Goal: Task Accomplishment & Management: Manage account settings

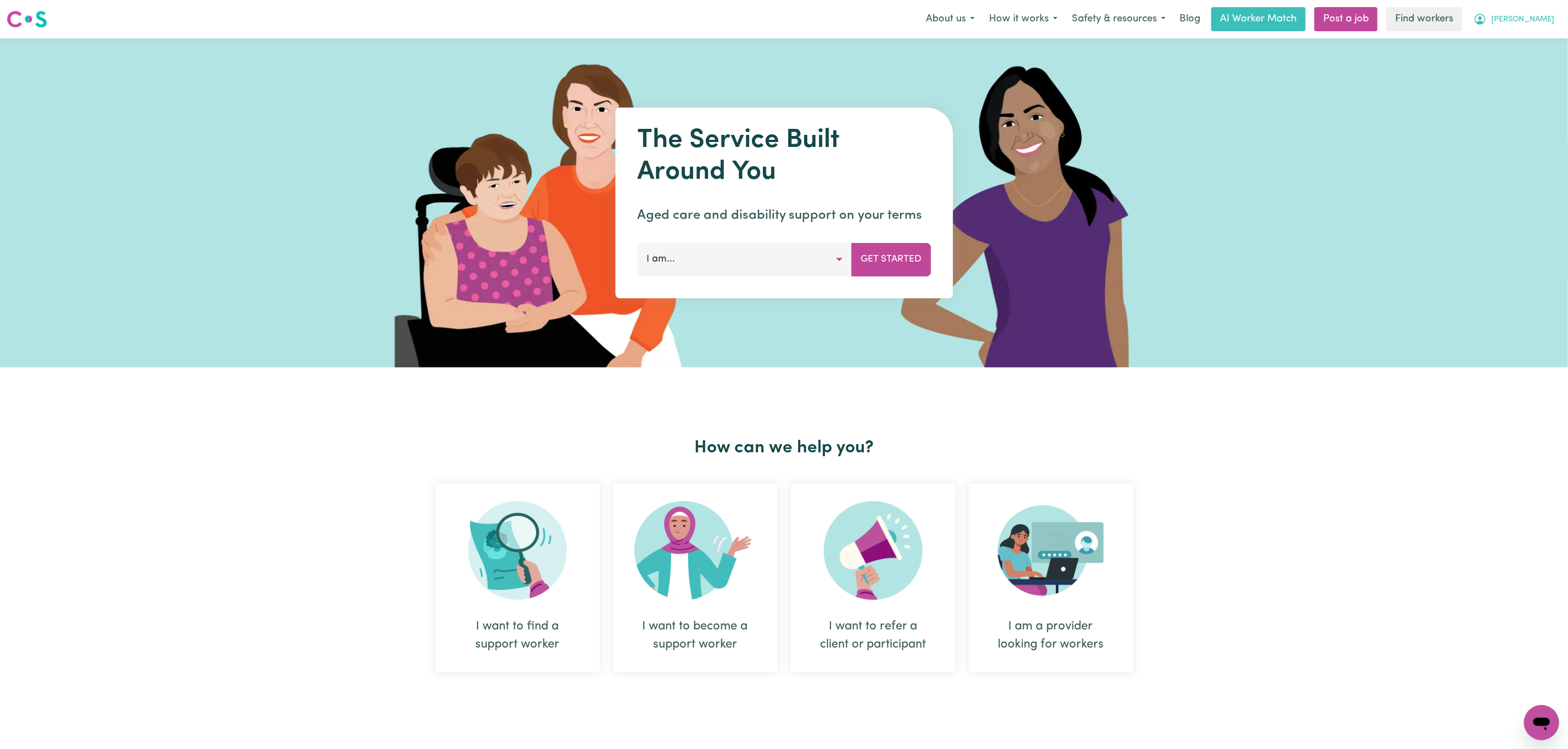
click at [1543, 24] on span "[PERSON_NAME]" at bounding box center [1523, 19] width 63 height 12
click at [1523, 60] on link "Logout" at bounding box center [1518, 63] width 87 height 21
click at [1546, 22] on link "Login" at bounding box center [1542, 19] width 38 height 24
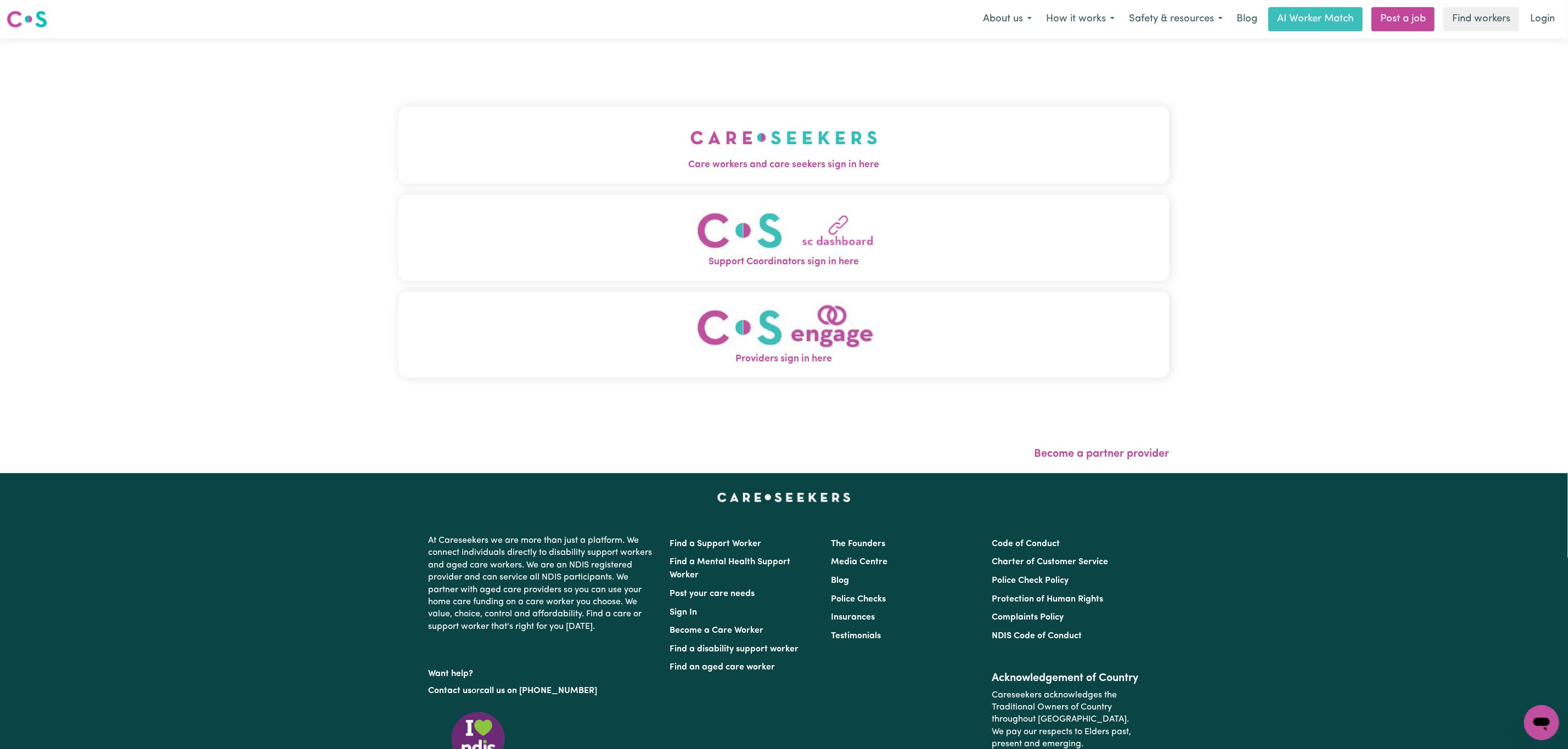
click at [516, 122] on button "Care workers and care seekers sign in here" at bounding box center [784, 144] width 771 height 77
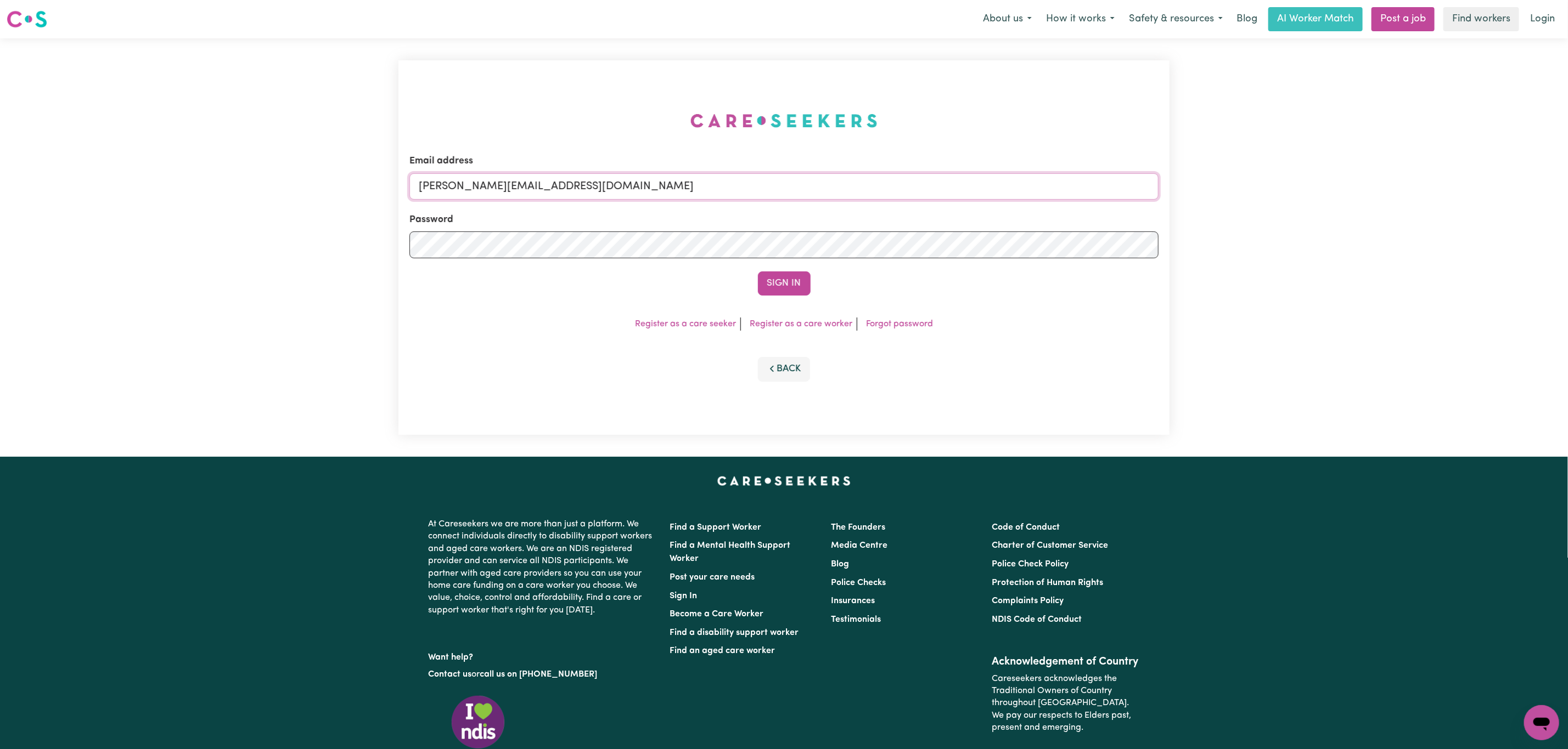
click at [503, 185] on input "[PERSON_NAME][EMAIL_ADDRESS][DOMAIN_NAME]" at bounding box center [784, 186] width 749 height 27
drag, startPoint x: 474, startPoint y: 186, endPoint x: 769, endPoint y: 191, distance: 295.0
click at [769, 191] on input "[EMAIL_ADDRESS][PERSON_NAME][DOMAIN_NAME]" at bounding box center [784, 186] width 749 height 27
click at [779, 292] on button "Sign In" at bounding box center [784, 284] width 53 height 24
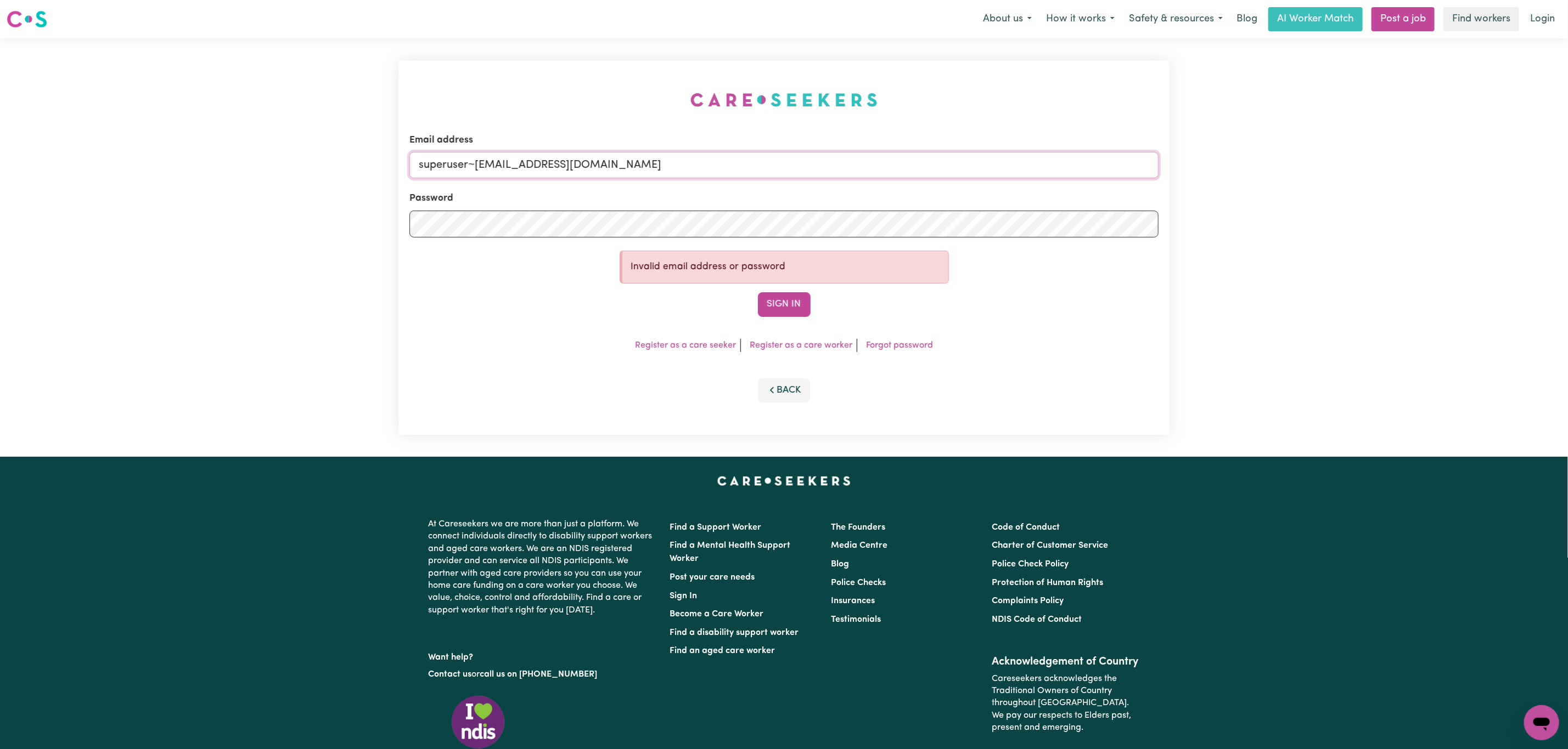
drag, startPoint x: 668, startPoint y: 114, endPoint x: 990, endPoint y: 79, distance: 323.9
click at [990, 79] on div "Email address superuser~[EMAIL_ADDRESS][DOMAIN_NAME] Password Invalid email add…" at bounding box center [784, 247] width 771 height 374
type input "superuser~[PERSON_NAME][EMAIL_ADDRESS][PERSON_NAME][DOMAIN_NAME]"
drag, startPoint x: 772, startPoint y: 307, endPoint x: 769, endPoint y: 315, distance: 8.5
click at [769, 315] on button "Sign In" at bounding box center [784, 305] width 53 height 24
